Goal: Information Seeking & Learning: Find specific page/section

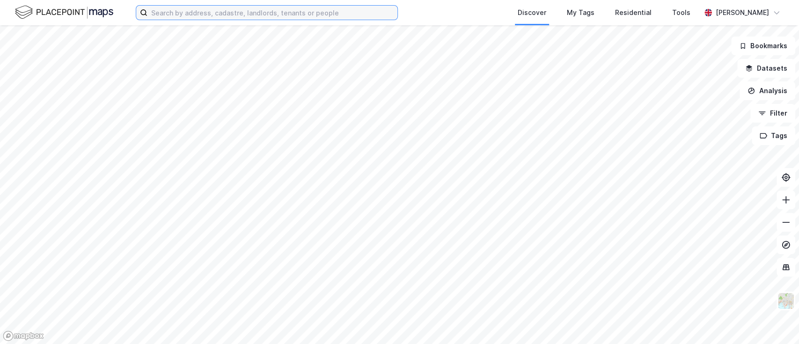
click at [171, 16] on input at bounding box center [272, 13] width 250 height 14
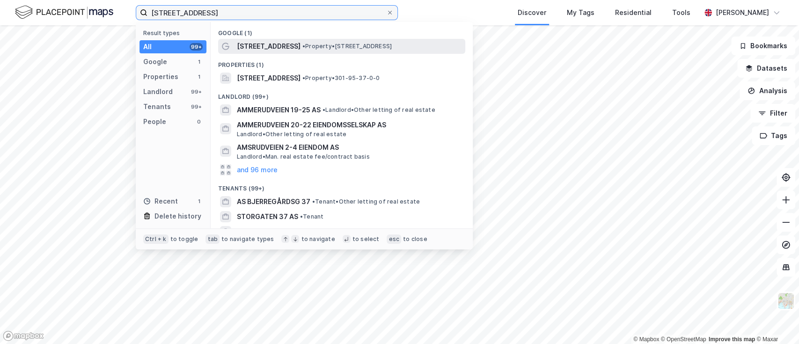
type input "[STREET_ADDRESS]"
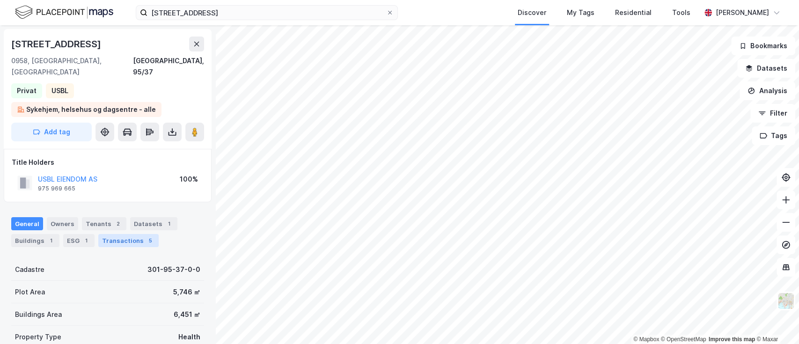
click at [135, 234] on div "Transactions 5" at bounding box center [128, 240] width 60 height 13
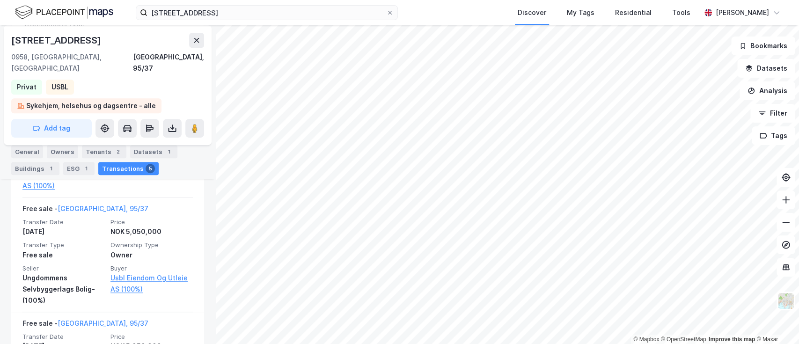
scroll to position [328, 0]
